Goal: Task Accomplishment & Management: Complete application form

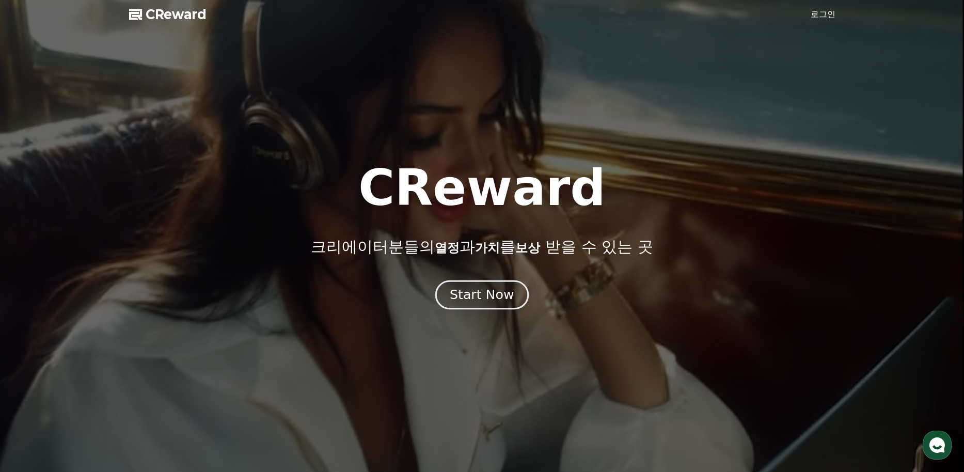
click at [496, 298] on div "Start Now" at bounding box center [482, 295] width 64 height 18
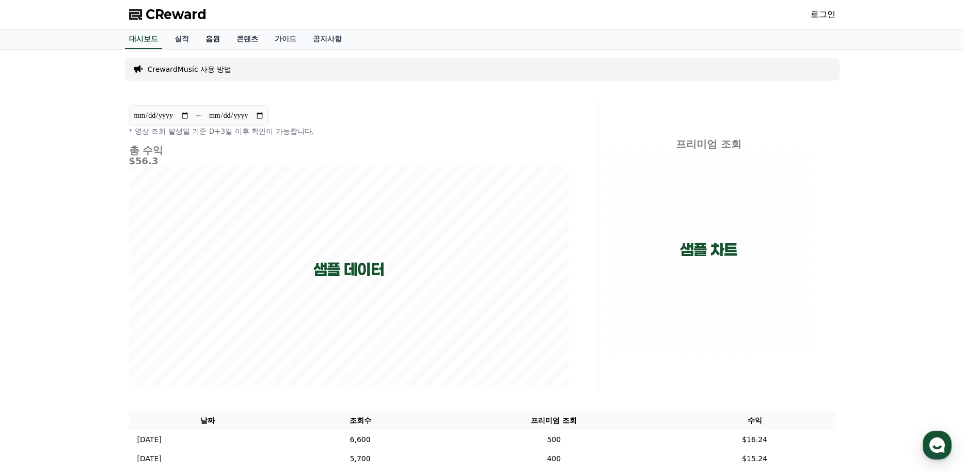
click at [208, 40] on link "음원" at bounding box center [212, 39] width 31 height 20
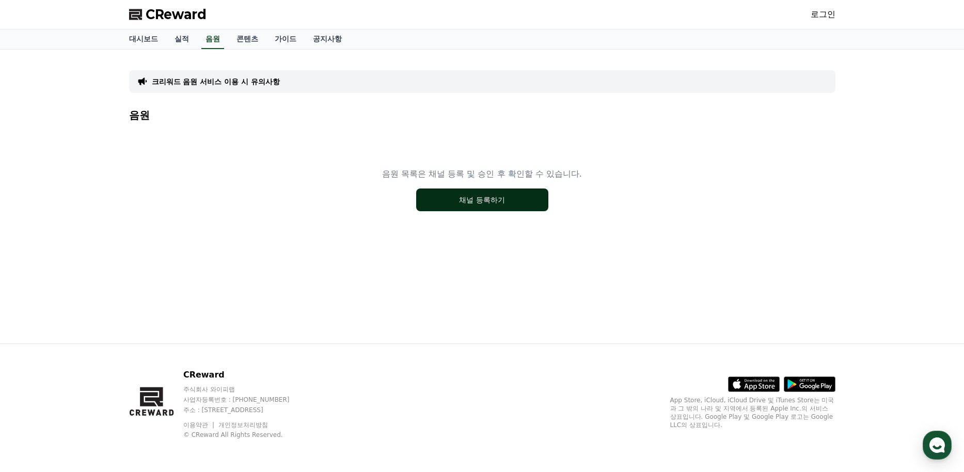
click at [535, 194] on button "채널 등록하기" at bounding box center [482, 199] width 132 height 23
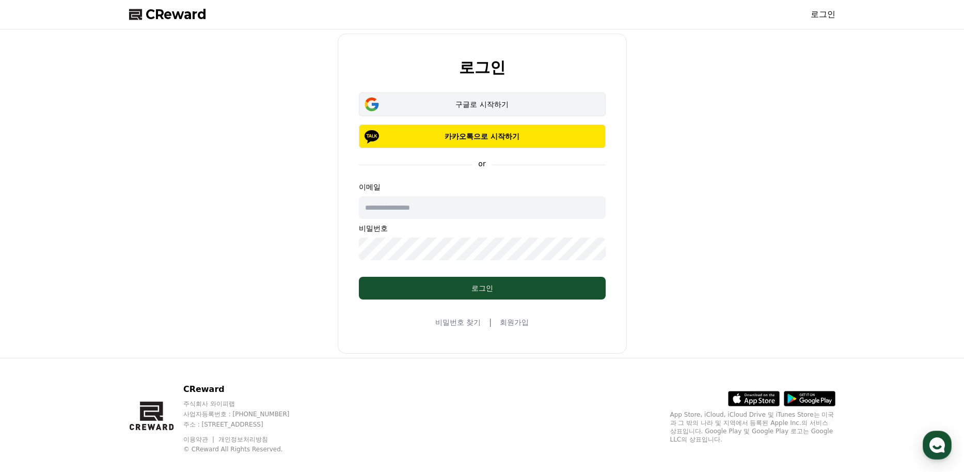
click at [513, 101] on div "구글로 시작하기" at bounding box center [482, 104] width 217 height 10
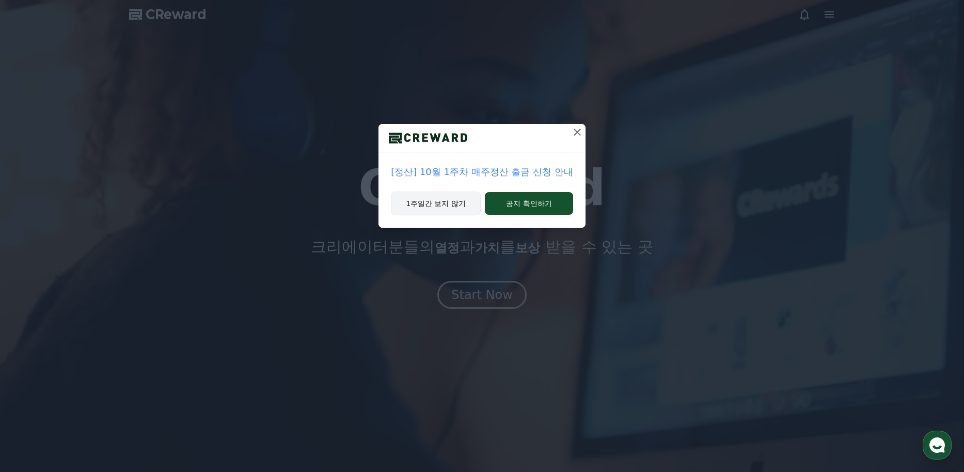
click at [428, 208] on button "1주일간 보지 않기" at bounding box center [436, 204] width 90 height 24
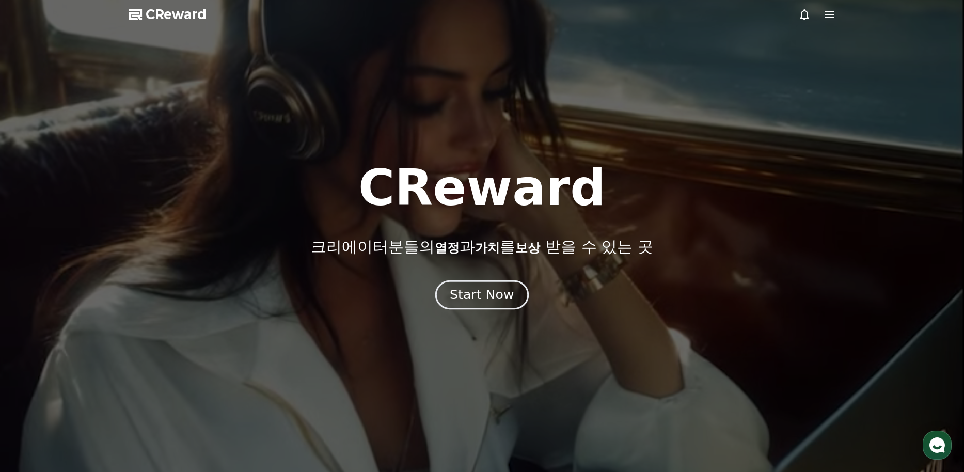
click at [491, 292] on div "Start Now" at bounding box center [482, 295] width 64 height 18
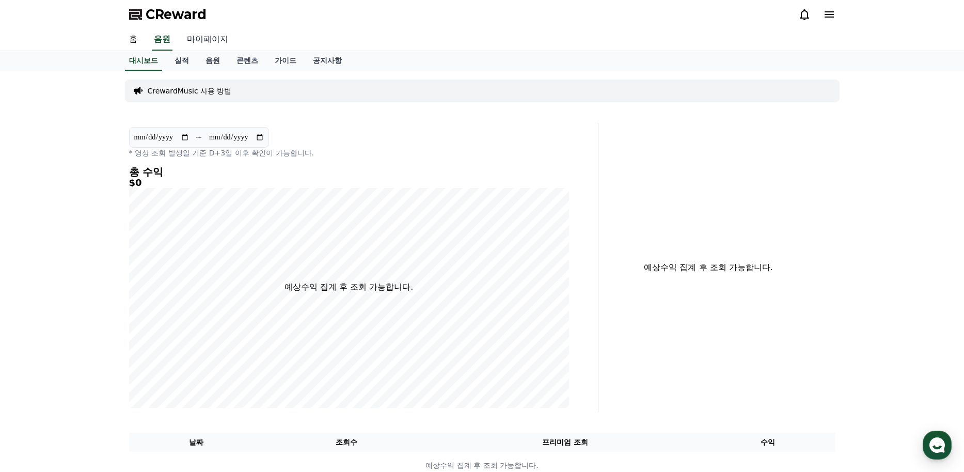
click at [202, 41] on link "마이페이지" at bounding box center [208, 40] width 58 height 22
select select "**********"
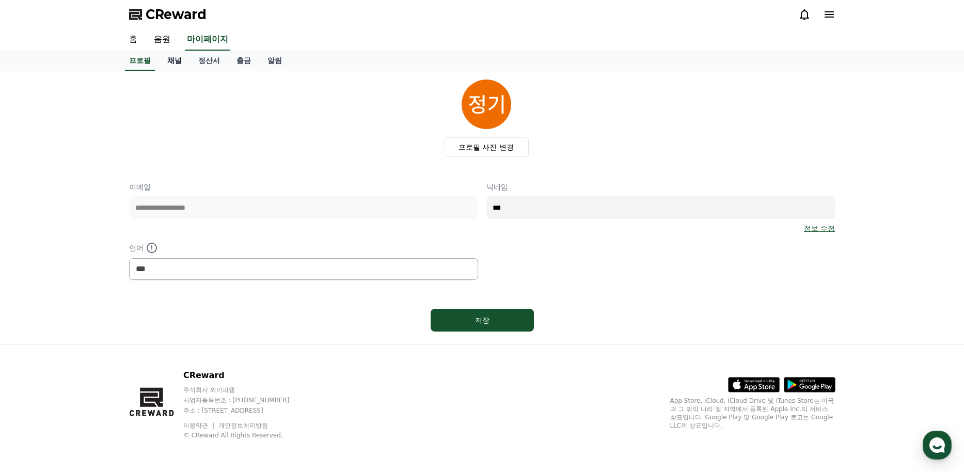
click at [175, 64] on link "채널" at bounding box center [174, 61] width 31 height 20
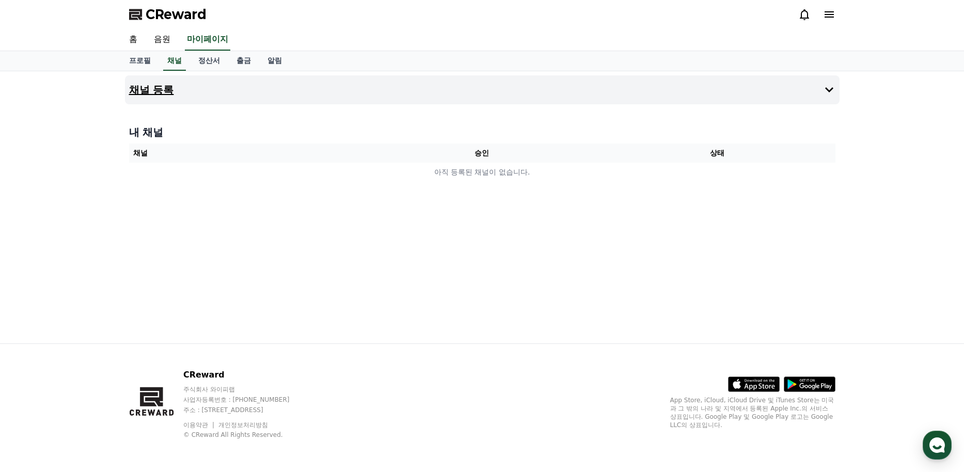
click at [155, 91] on h4 "채널 등록" at bounding box center [151, 89] width 45 height 11
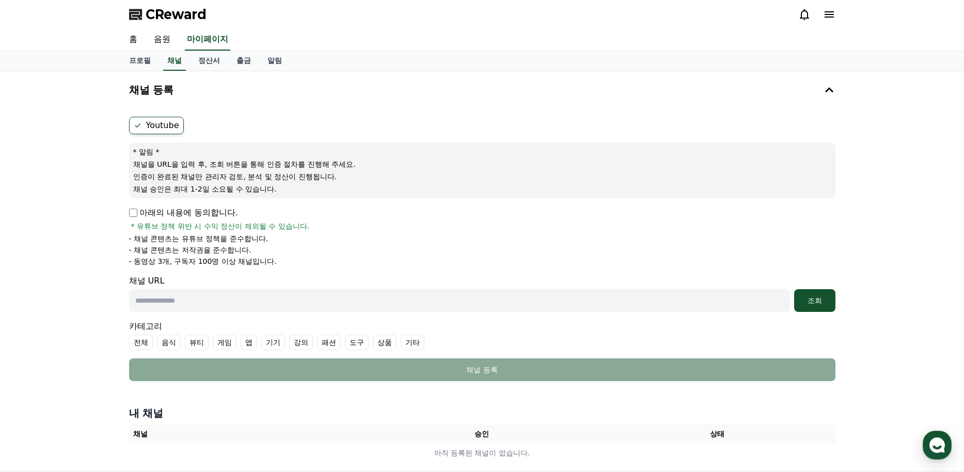
paste input "**********"
type input "**********"
click at [820, 301] on div "조회" at bounding box center [814, 300] width 33 height 10
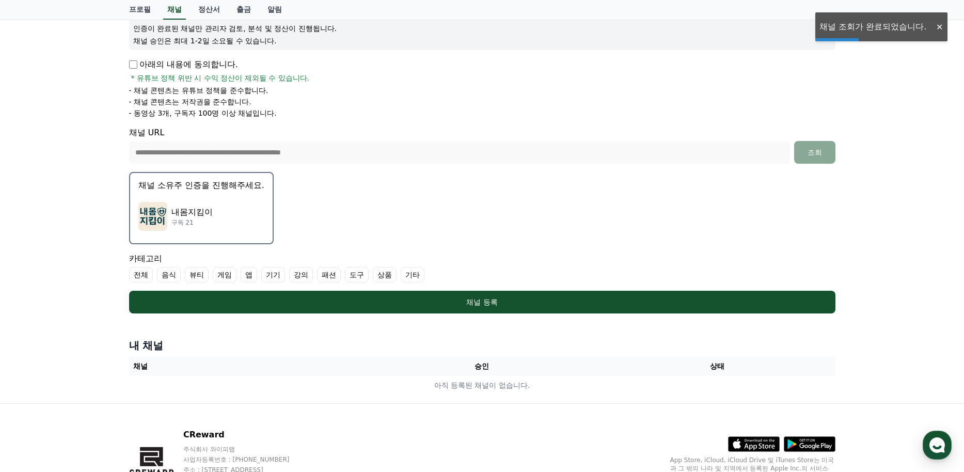
scroll to position [155, 0]
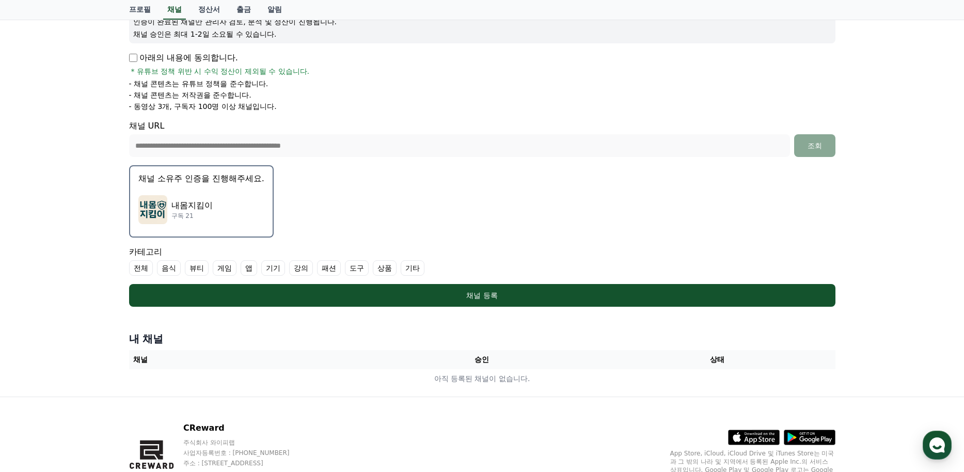
click at [418, 270] on label "기타" at bounding box center [413, 267] width 24 height 15
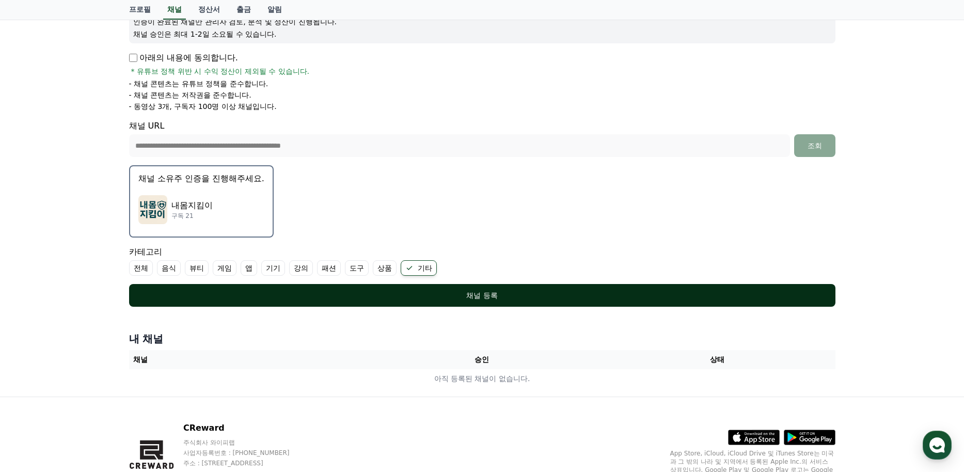
click at [460, 295] on div "채널 등록" at bounding box center [482, 295] width 665 height 10
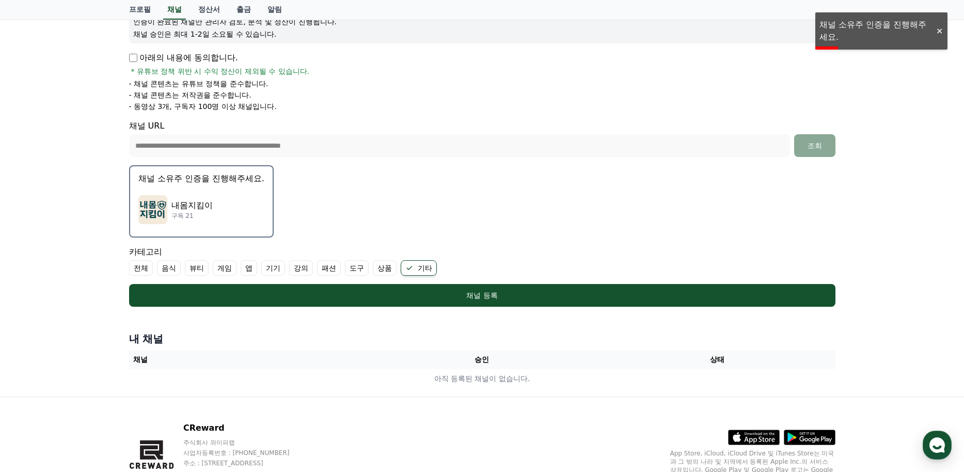
click at [234, 186] on button "채널 소유주 인증을 진행해주세요. 내몸지킴이 구독 21" at bounding box center [201, 201] width 145 height 72
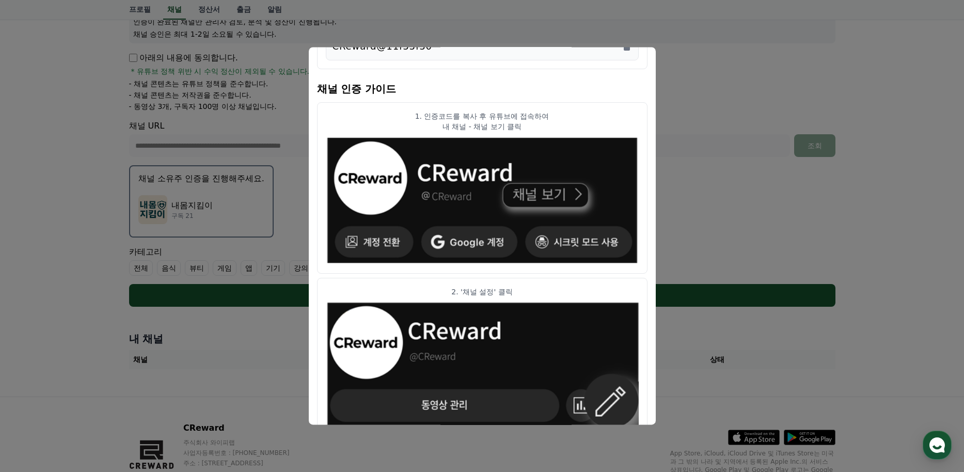
scroll to position [0, 0]
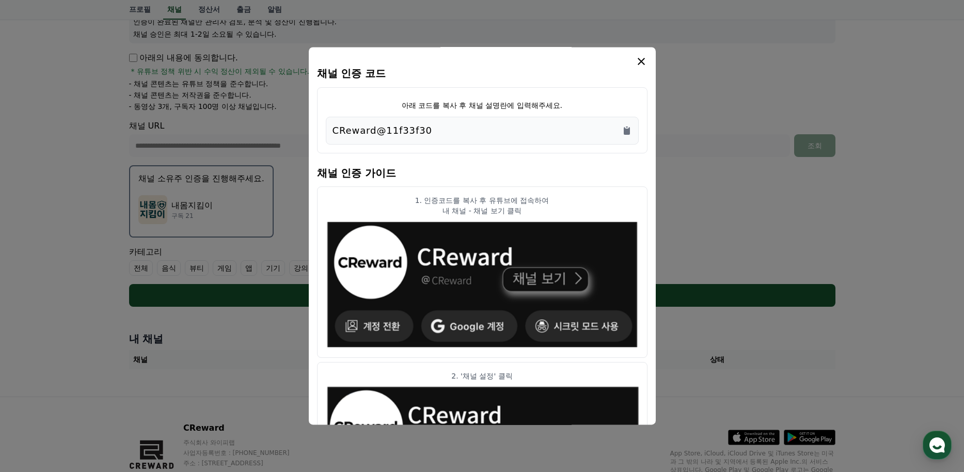
drag, startPoint x: 424, startPoint y: 130, endPoint x: 327, endPoint y: 128, distance: 97.6
click at [326, 128] on div "CReward@11f33f30" at bounding box center [482, 131] width 313 height 28
copy p "CReward@11f33f30"
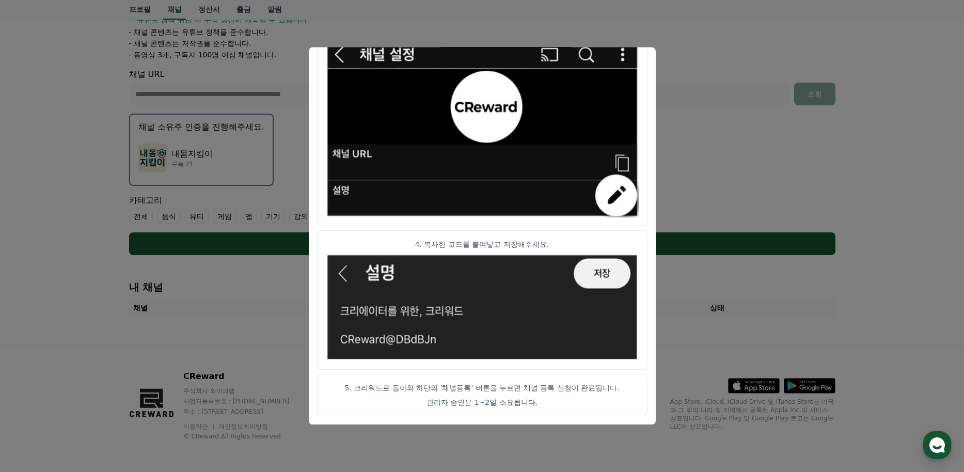
scroll to position [208, 0]
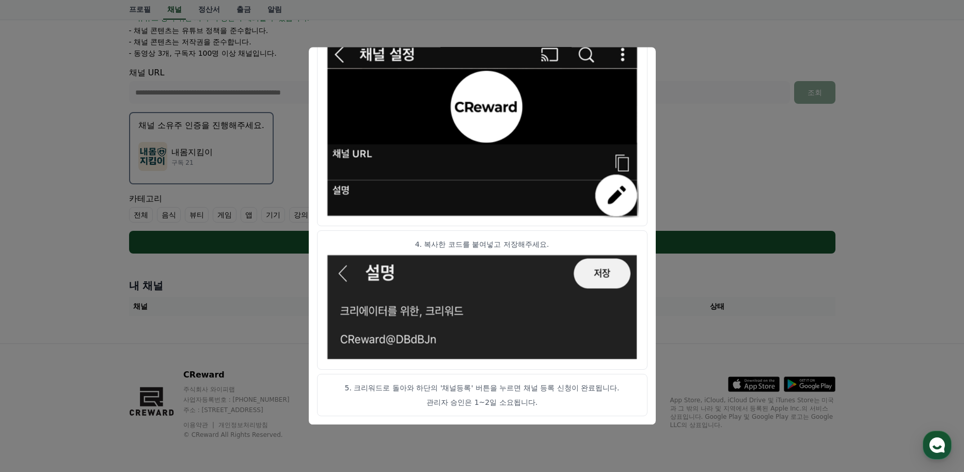
click at [522, 228] on section "1. 인증코드를 복사 후 유튜브에 접속하여 내 채널 - 채널 보기 클릭 2. '채널 설정' 클릭 3. 채널 설정 - '설명'란 클릭 4. 복사…" at bounding box center [482, 44] width 330 height 743
click at [688, 113] on button "close modal" at bounding box center [482, 236] width 964 height 472
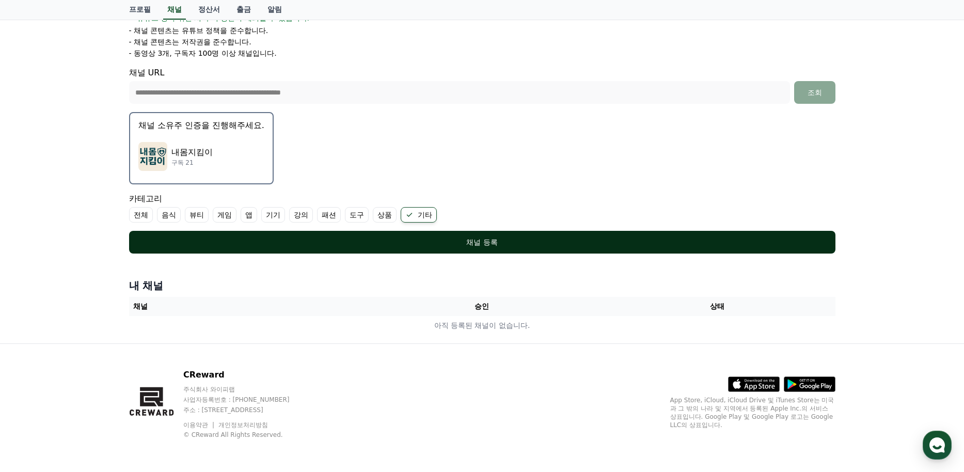
click at [484, 238] on div "채널 등록" at bounding box center [482, 242] width 665 height 10
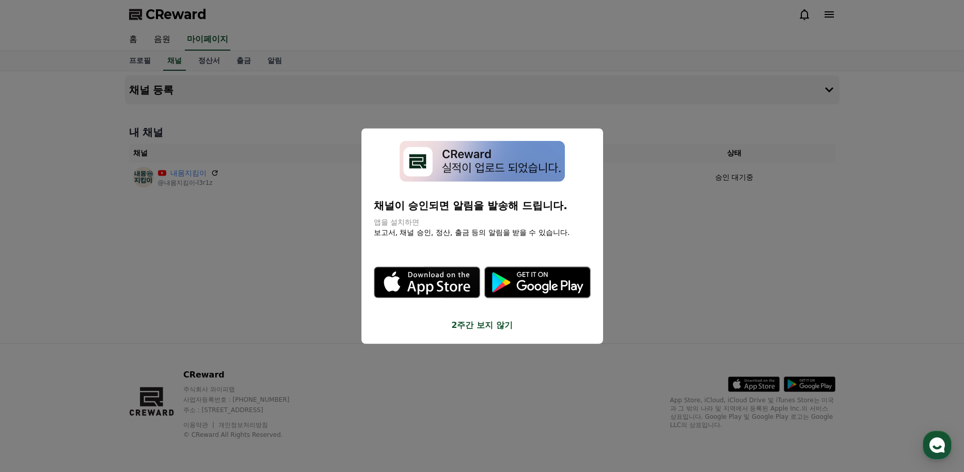
click at [496, 326] on button "2주간 보지 않기" at bounding box center [482, 325] width 217 height 12
